Goal: Find specific page/section: Find specific page/section

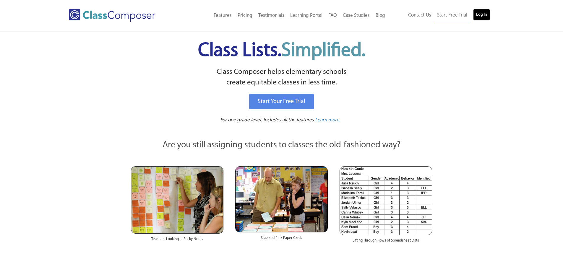
click at [486, 18] on link "Log In" at bounding box center [481, 15] width 17 height 12
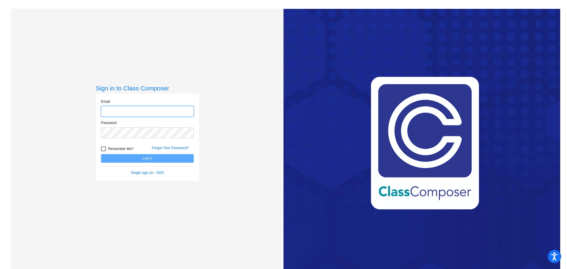
type input "[EMAIL_ADDRESS][DOMAIN_NAME]"
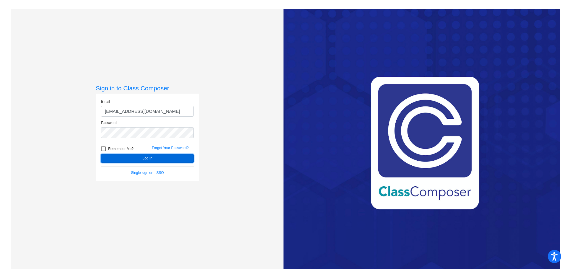
click at [145, 160] on button "Log In" at bounding box center [147, 158] width 93 height 9
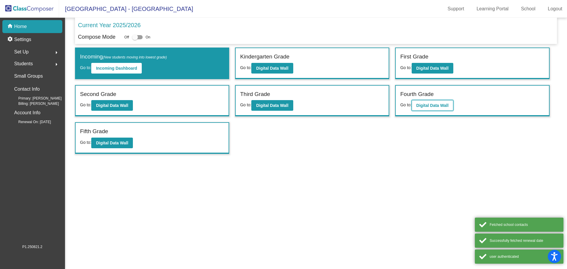
click at [425, 106] on b "Digital Data Wall" at bounding box center [432, 105] width 32 height 5
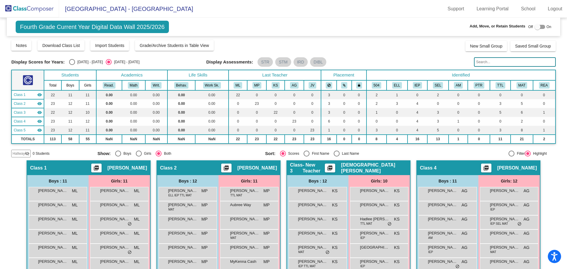
click at [484, 61] on input "text" at bounding box center [515, 61] width 82 height 9
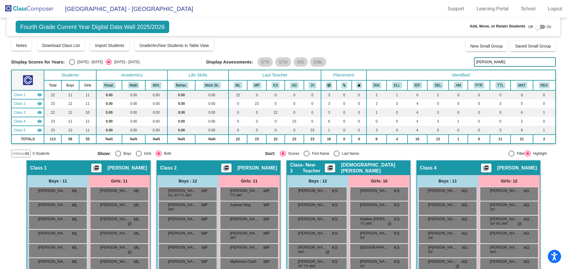
type input "[PERSON_NAME]"
click at [29, 11] on img at bounding box center [29, 8] width 59 height 17
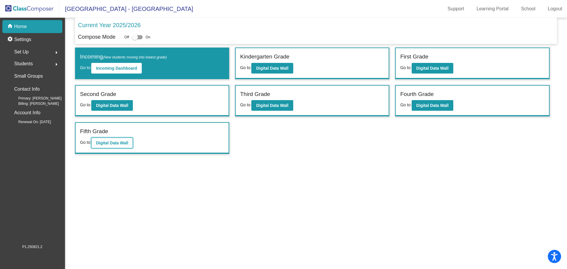
click at [108, 142] on b "Digital Data Wall" at bounding box center [112, 143] width 32 height 5
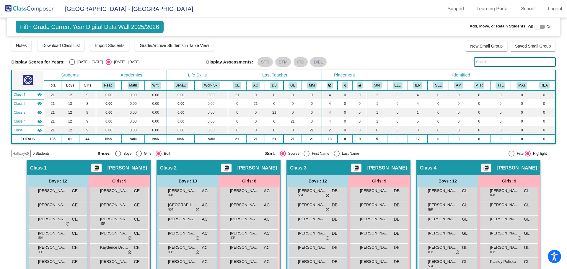
click at [490, 61] on input "text" at bounding box center [515, 61] width 82 height 9
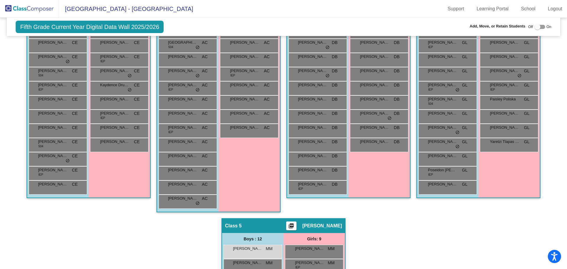
scroll to position [318, 0]
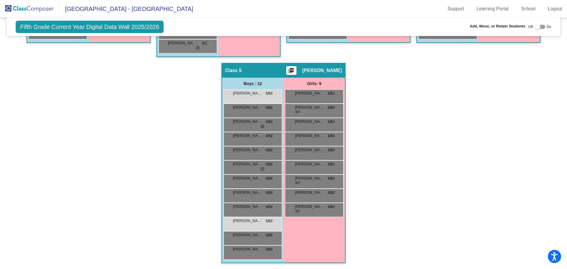
type input "[PERSON_NAME]"
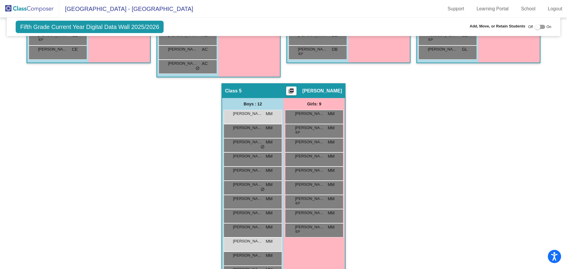
scroll to position [288, 0]
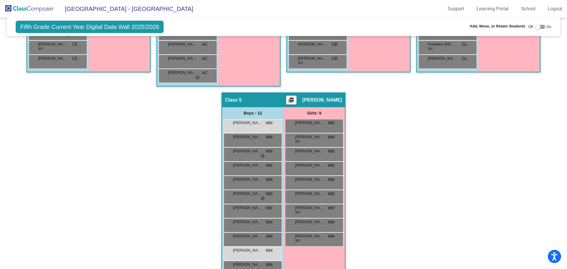
click at [30, 9] on img at bounding box center [29, 8] width 59 height 17
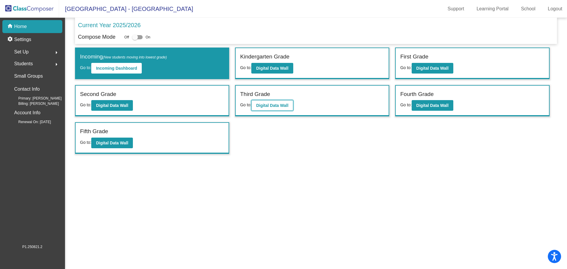
click at [277, 104] on b "Digital Data Wall" at bounding box center [272, 105] width 32 height 5
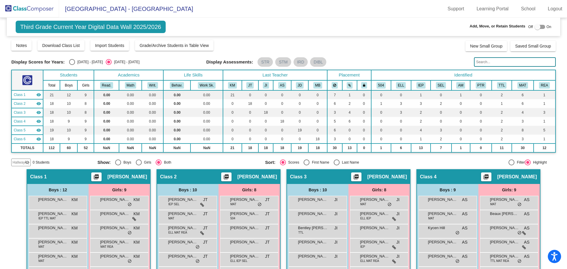
click at [487, 63] on input "text" at bounding box center [515, 61] width 82 height 9
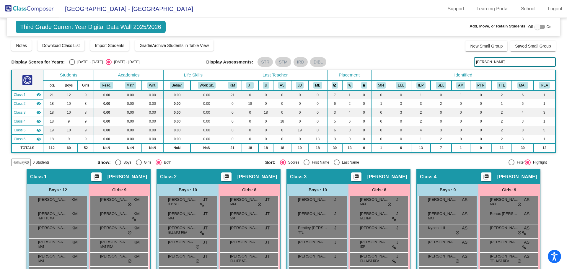
click at [480, 61] on input "[PERSON_NAME]" at bounding box center [515, 61] width 82 height 9
drag, startPoint x: 485, startPoint y: 62, endPoint x: 464, endPoint y: 64, distance: 21.7
click at [463, 64] on div "Display Scores for Years: [DATE] - [DATE] [DATE] - [DATE] Display Assessments: …" at bounding box center [283, 61] width 544 height 9
type input "hall"
click at [21, 10] on img at bounding box center [29, 8] width 59 height 17
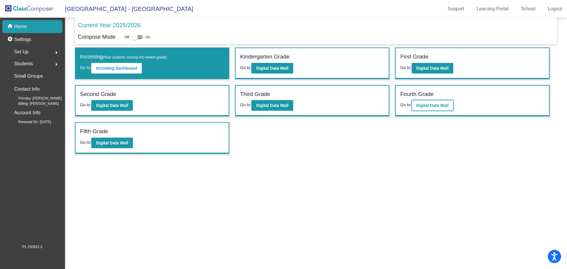
click at [416, 102] on button "Digital Data Wall" at bounding box center [433, 105] width 42 height 11
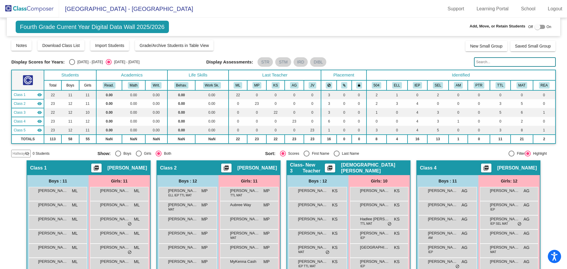
drag, startPoint x: 35, startPoint y: 8, endPoint x: 35, endPoint y: 13, distance: 5.0
click at [35, 9] on img at bounding box center [29, 8] width 59 height 17
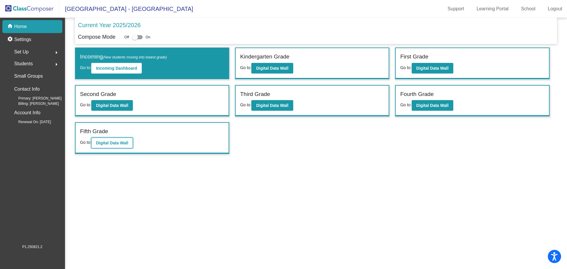
click at [120, 141] on b "Digital Data Wall" at bounding box center [112, 143] width 32 height 5
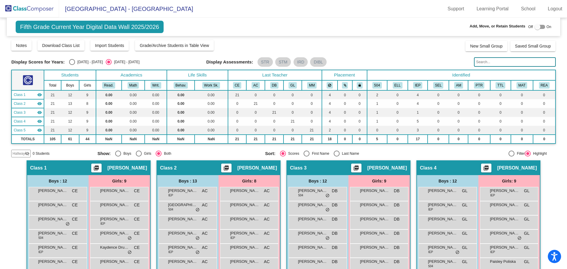
click at [478, 60] on input "text" at bounding box center [515, 61] width 82 height 9
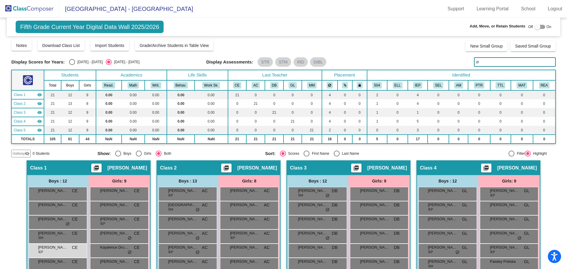
drag, startPoint x: 479, startPoint y: 61, endPoint x: 465, endPoint y: 60, distance: 13.9
click at [465, 60] on div "Display Scores for Years: [DATE] - [DATE] [DATE] - [DATE] Display Assessments: …" at bounding box center [283, 61] width 544 height 9
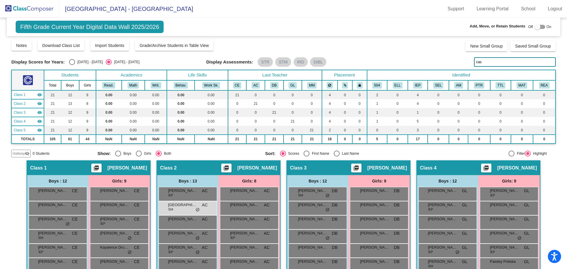
drag, startPoint x: 486, startPoint y: 62, endPoint x: 451, endPoint y: 58, distance: 35.6
click at [451, 58] on div "Display Scores for Years: [DATE] - [DATE] [DATE] - [DATE] Display Assessments: …" at bounding box center [283, 61] width 544 height 9
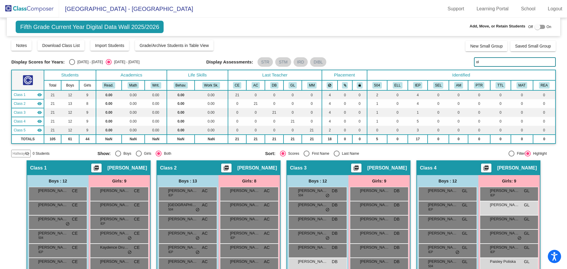
drag, startPoint x: 478, startPoint y: 62, endPoint x: 457, endPoint y: 63, distance: 21.3
click at [457, 63] on div "Display Scores for Years: [DATE] - [DATE] [DATE] - [DATE] Display Assessments: …" at bounding box center [283, 61] width 544 height 9
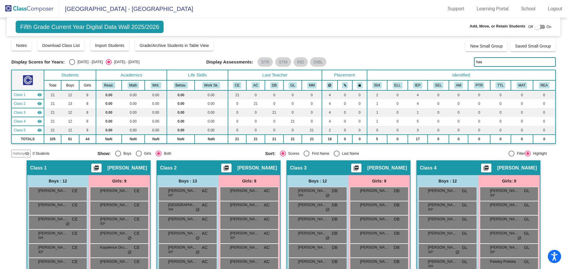
drag, startPoint x: 493, startPoint y: 63, endPoint x: 434, endPoint y: 72, distance: 59.1
click at [436, 71] on div "Display Scores for Years: [DATE] - [DATE] [DATE] - [DATE] Grade/Archive Student…" at bounding box center [283, 99] width 544 height 118
type input "kan"
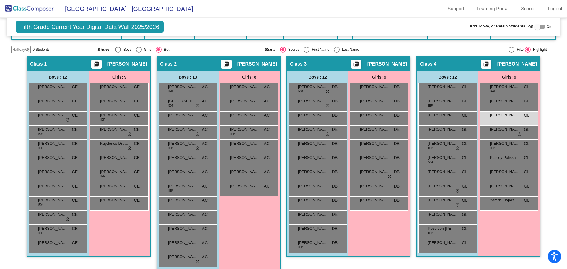
scroll to position [118, 0]
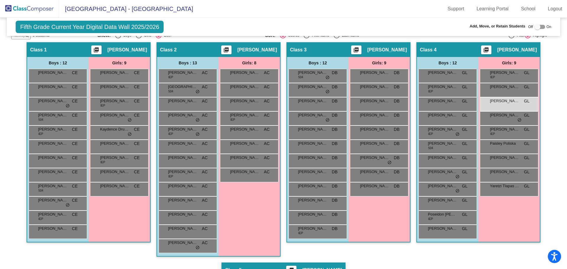
drag, startPoint x: 17, startPoint y: 10, endPoint x: 23, endPoint y: 15, distance: 8.2
click at [17, 10] on img at bounding box center [29, 8] width 59 height 17
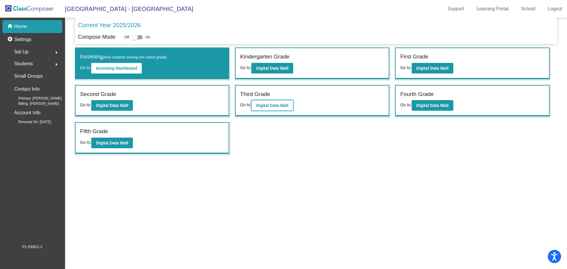
click at [268, 105] on b "Digital Data Wall" at bounding box center [272, 105] width 32 height 5
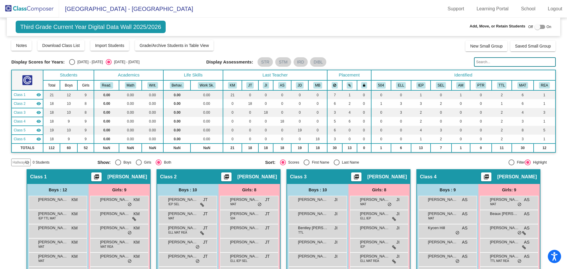
click at [486, 63] on input "text" at bounding box center [515, 61] width 82 height 9
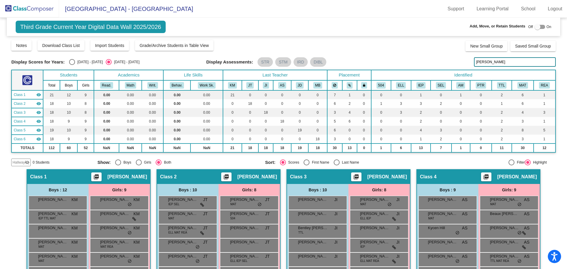
type input "[PERSON_NAME]"
